Goal: Information Seeking & Learning: Understand process/instructions

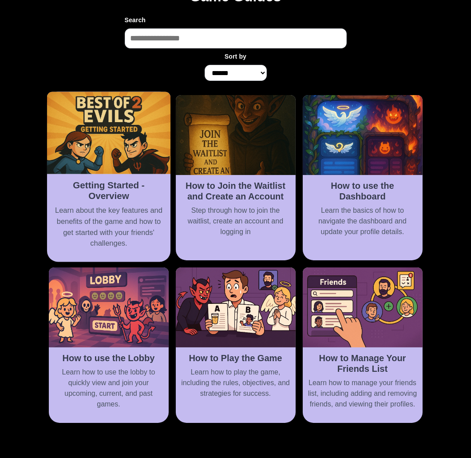
scroll to position [89, 0]
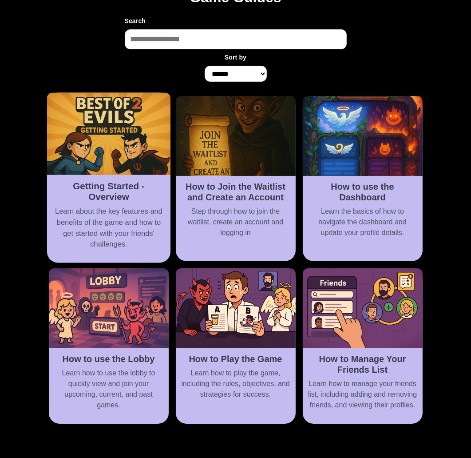
click at [132, 202] on div "Getting Started - Overview Learn about the key features and benefits of the gam…" at bounding box center [108, 219] width 123 height 88
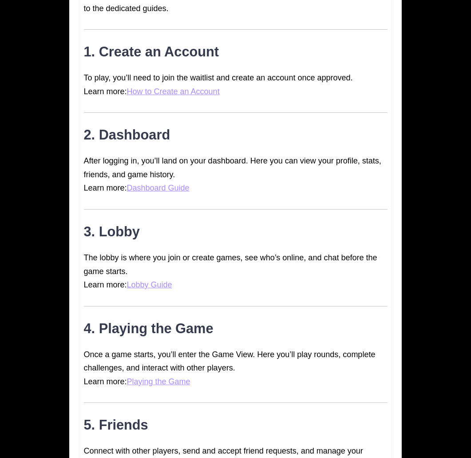
scroll to position [420, 0]
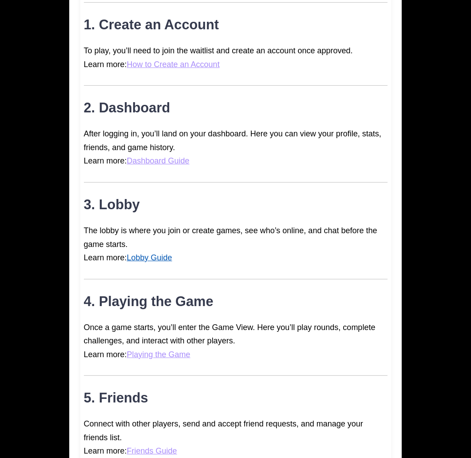
click at [158, 255] on link "Lobby Guide" at bounding box center [149, 257] width 45 height 9
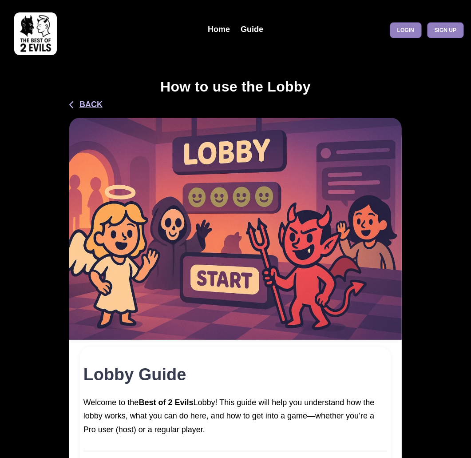
click at [92, 107] on button "Back" at bounding box center [85, 105] width 33 height 12
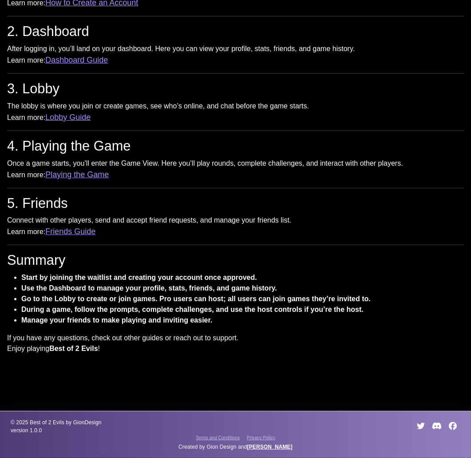
scroll to position [642, 0]
click at [95, 236] on link "Friends Guide" at bounding box center [70, 231] width 50 height 9
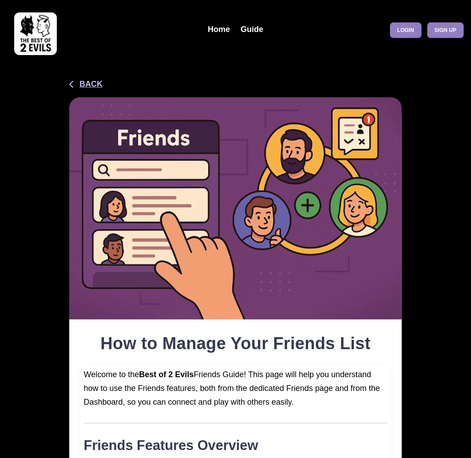
click at [101, 83] on button "Back" at bounding box center [85, 84] width 33 height 12
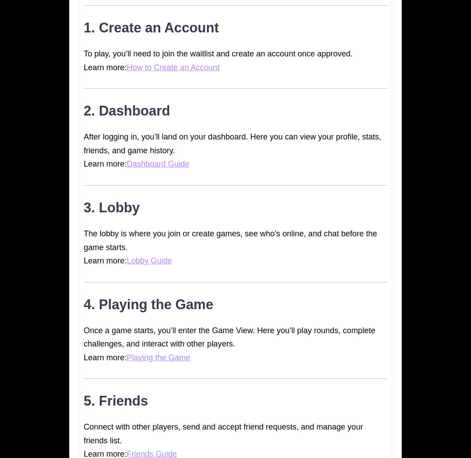
scroll to position [391, 0]
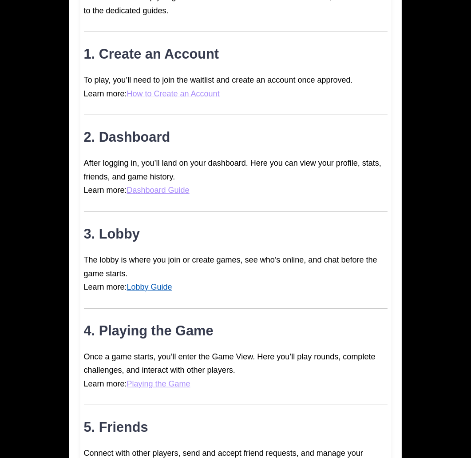
click at [153, 285] on link "Lobby Guide" at bounding box center [149, 286] width 45 height 9
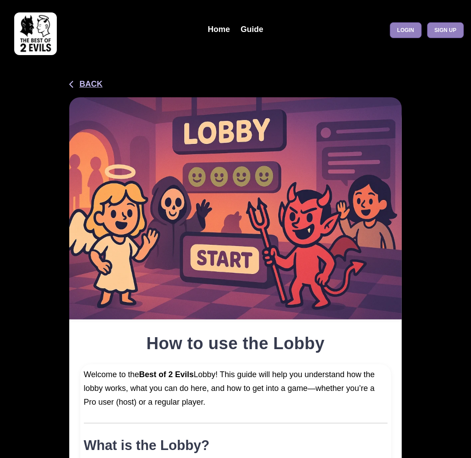
click at [88, 85] on button "Back" at bounding box center [85, 84] width 33 height 12
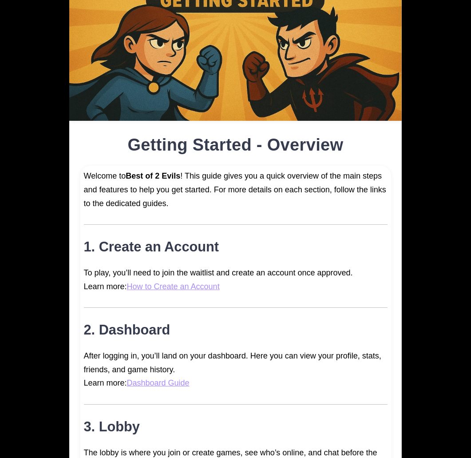
scroll to position [344, 0]
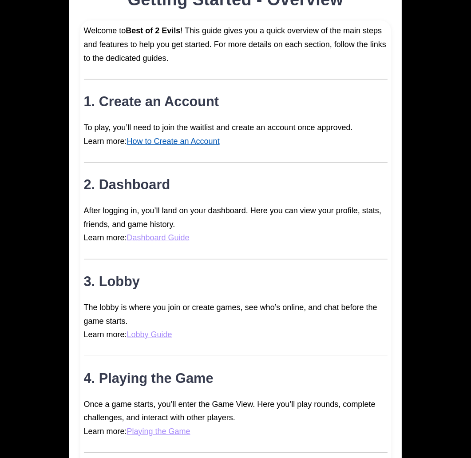
click at [175, 140] on link "How to Create an Account" at bounding box center [173, 141] width 93 height 9
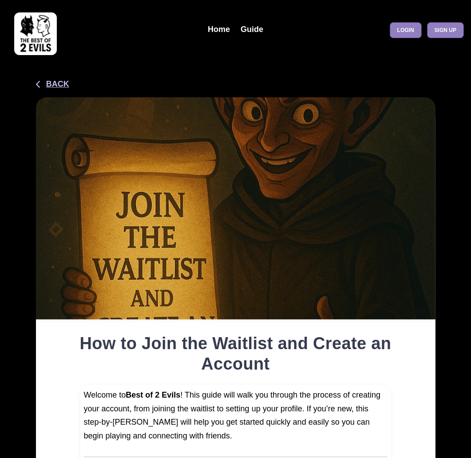
click at [55, 80] on button "Back" at bounding box center [52, 84] width 33 height 12
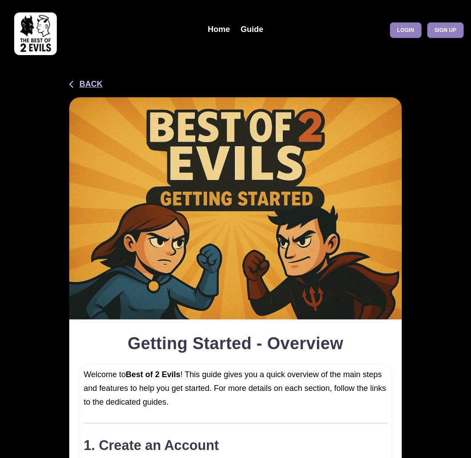
click at [91, 86] on button "Back" at bounding box center [85, 84] width 33 height 12
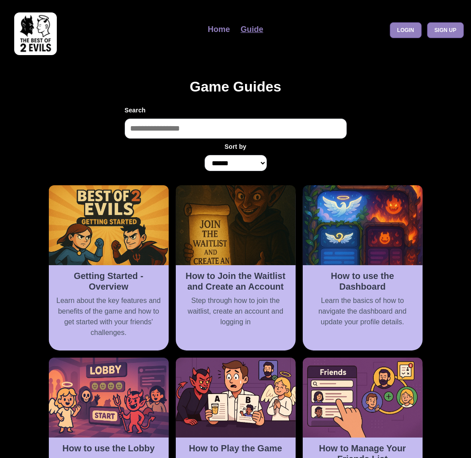
click at [220, 34] on link "Home" at bounding box center [218, 29] width 33 height 19
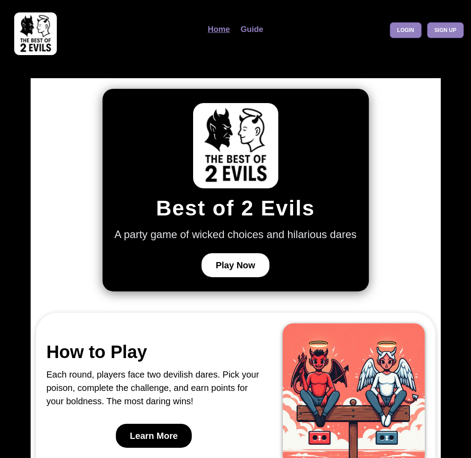
click at [248, 32] on link "Guide" at bounding box center [251, 29] width 33 height 19
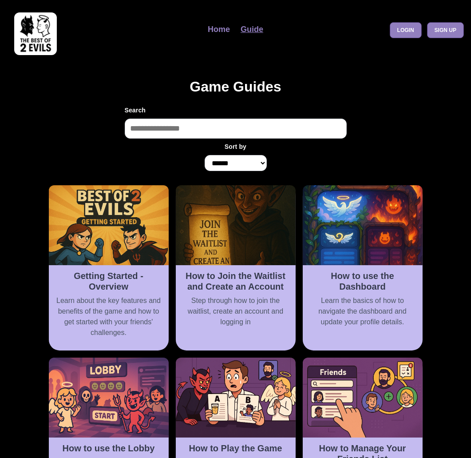
click at [220, 25] on link "Home" at bounding box center [218, 29] width 33 height 19
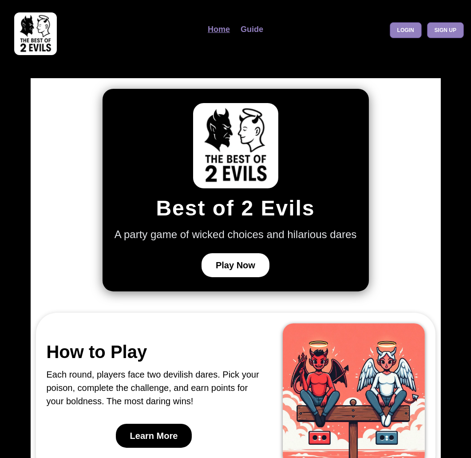
click at [253, 30] on link "Guide" at bounding box center [251, 29] width 33 height 19
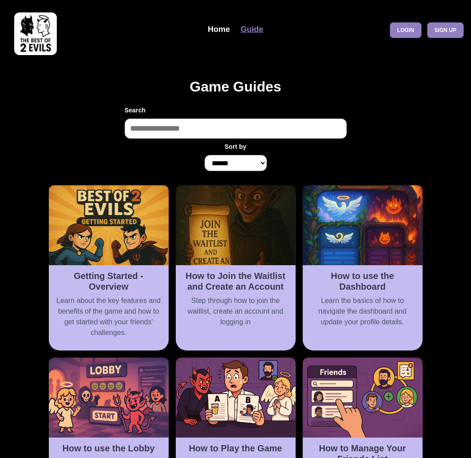
click at [403, 38] on header "Home Guide Login Sign up" at bounding box center [235, 29] width 457 height 55
click at [407, 27] on link "Login" at bounding box center [406, 30] width 32 height 16
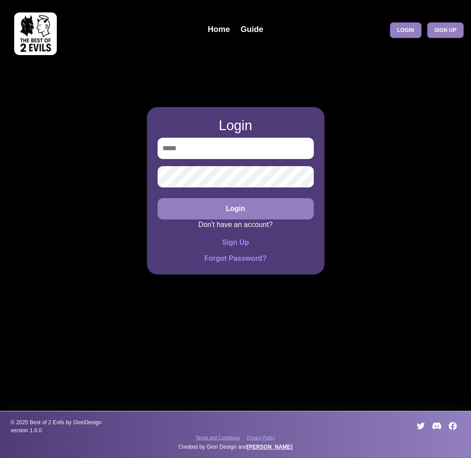
click at [217, 142] on input "email" at bounding box center [236, 148] width 156 height 21
type input "**********"
click at [158, 198] on button "Login" at bounding box center [236, 208] width 156 height 21
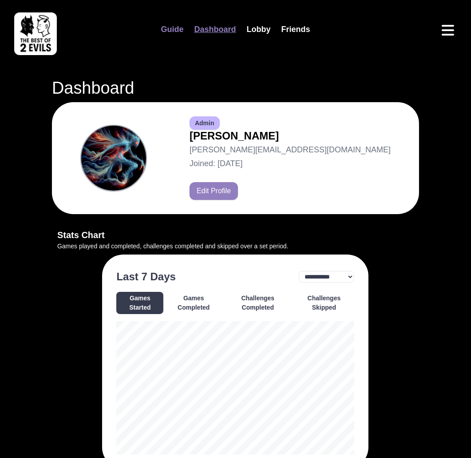
click at [175, 30] on link "Guide" at bounding box center [171, 29] width 33 height 19
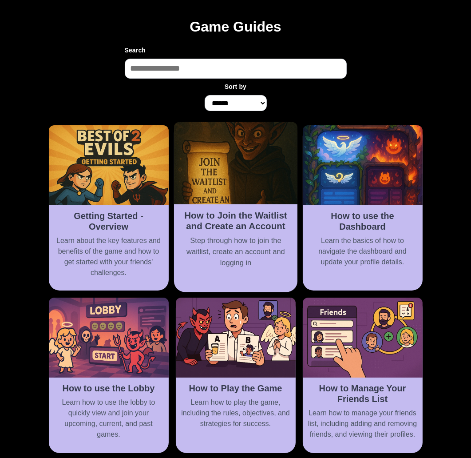
scroll to position [78, 0]
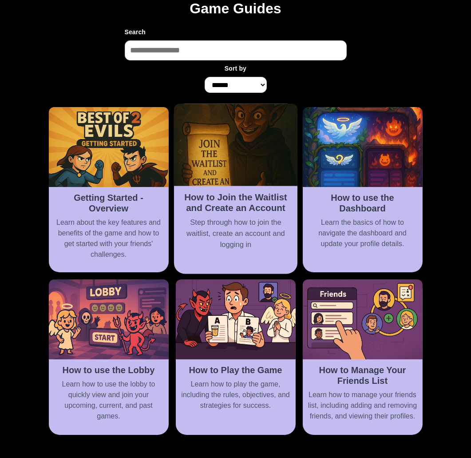
click at [210, 186] on div "How to Join the Waitlist and Create an Account Step through how to join the wai…" at bounding box center [235, 224] width 123 height 77
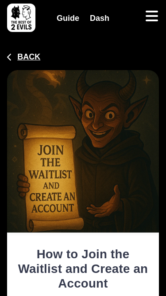
click at [28, 60] on button "Back" at bounding box center [23, 57] width 33 height 12
